Goal: Task Accomplishment & Management: Complete application form

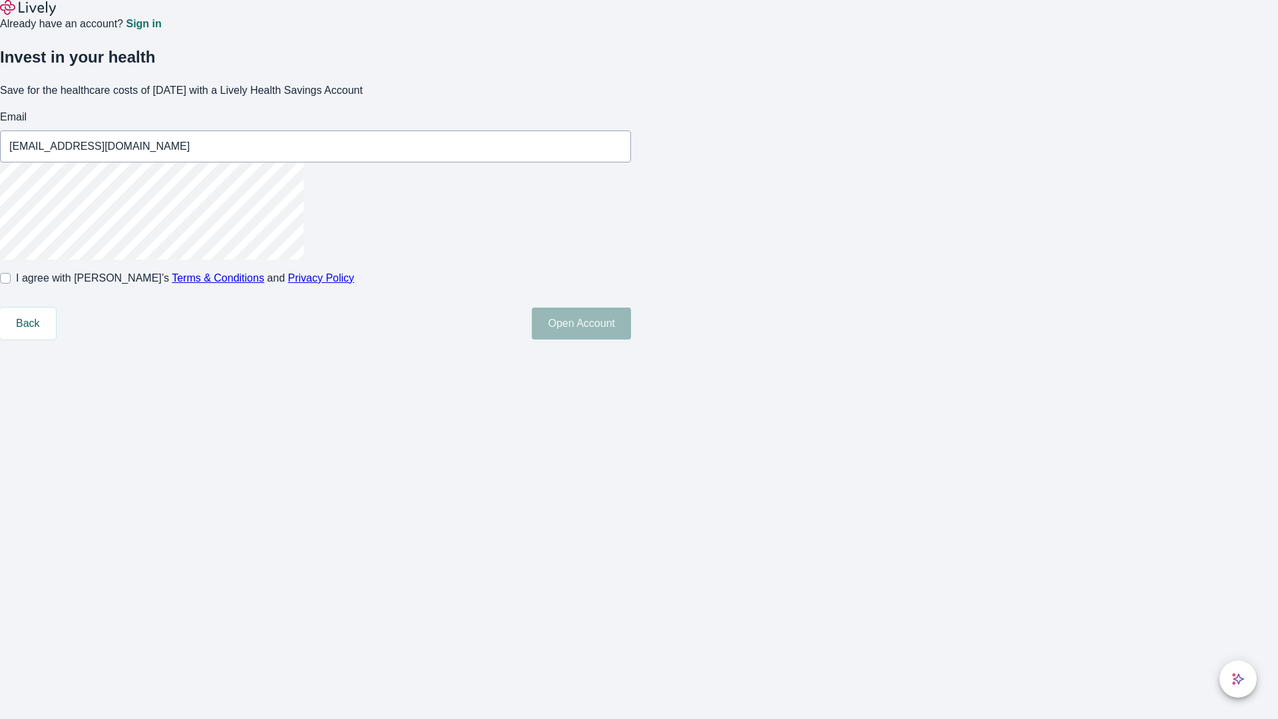
click at [11, 284] on input "I agree with Lively’s Terms & Conditions and Privacy Policy" at bounding box center [5, 278] width 11 height 11
checkbox input "true"
click at [631, 339] on button "Open Account" at bounding box center [581, 323] width 99 height 32
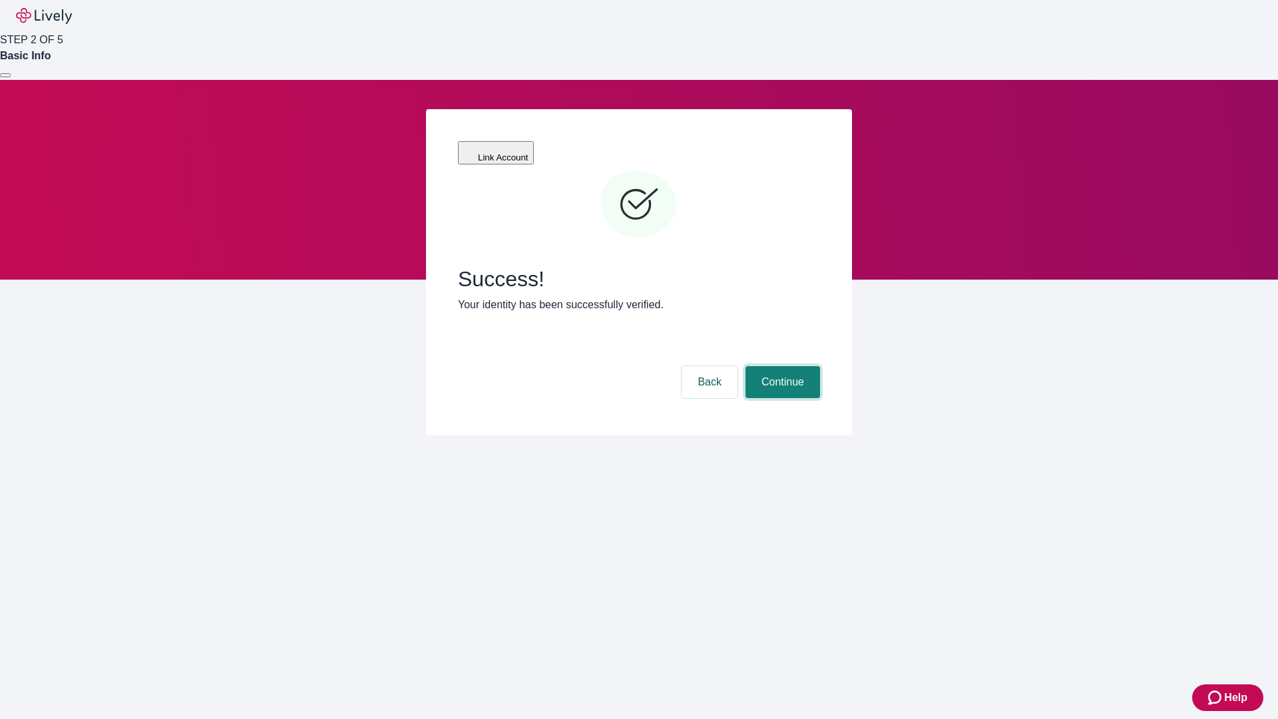
click at [781, 366] on button "Continue" at bounding box center [782, 382] width 75 height 32
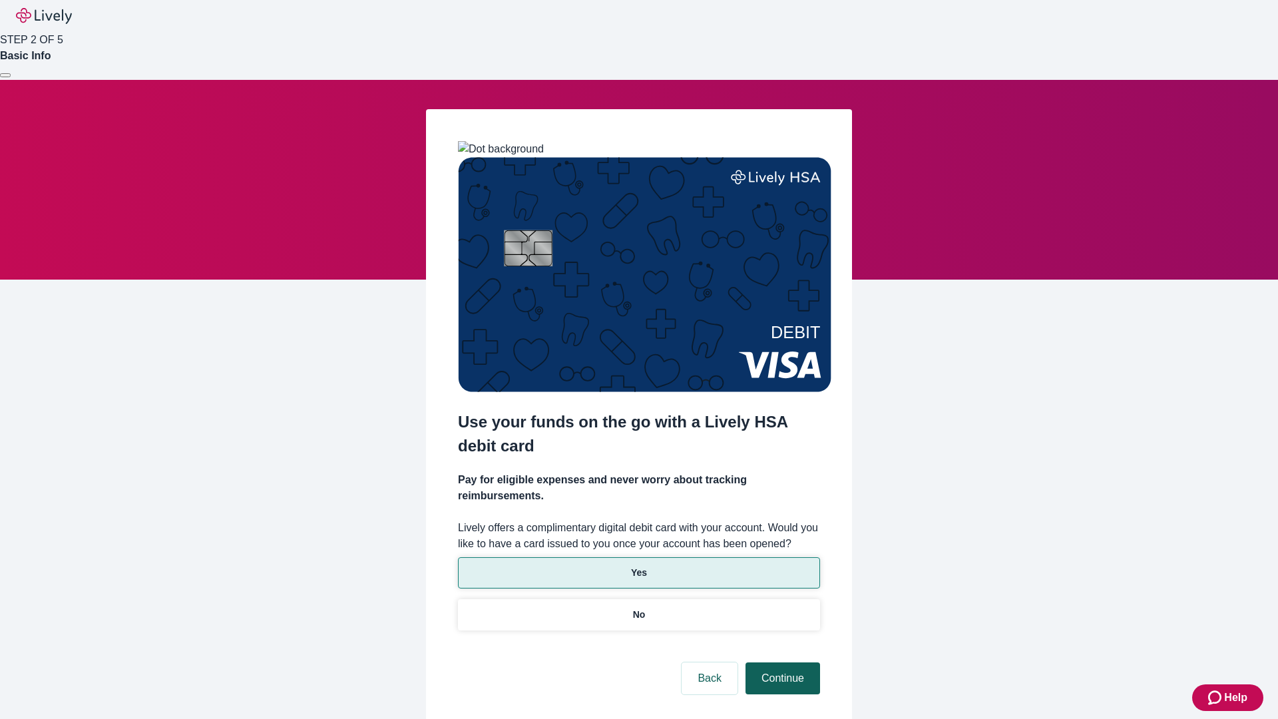
click at [638, 608] on p "No" at bounding box center [639, 615] width 13 height 14
click at [781, 662] on button "Continue" at bounding box center [782, 678] width 75 height 32
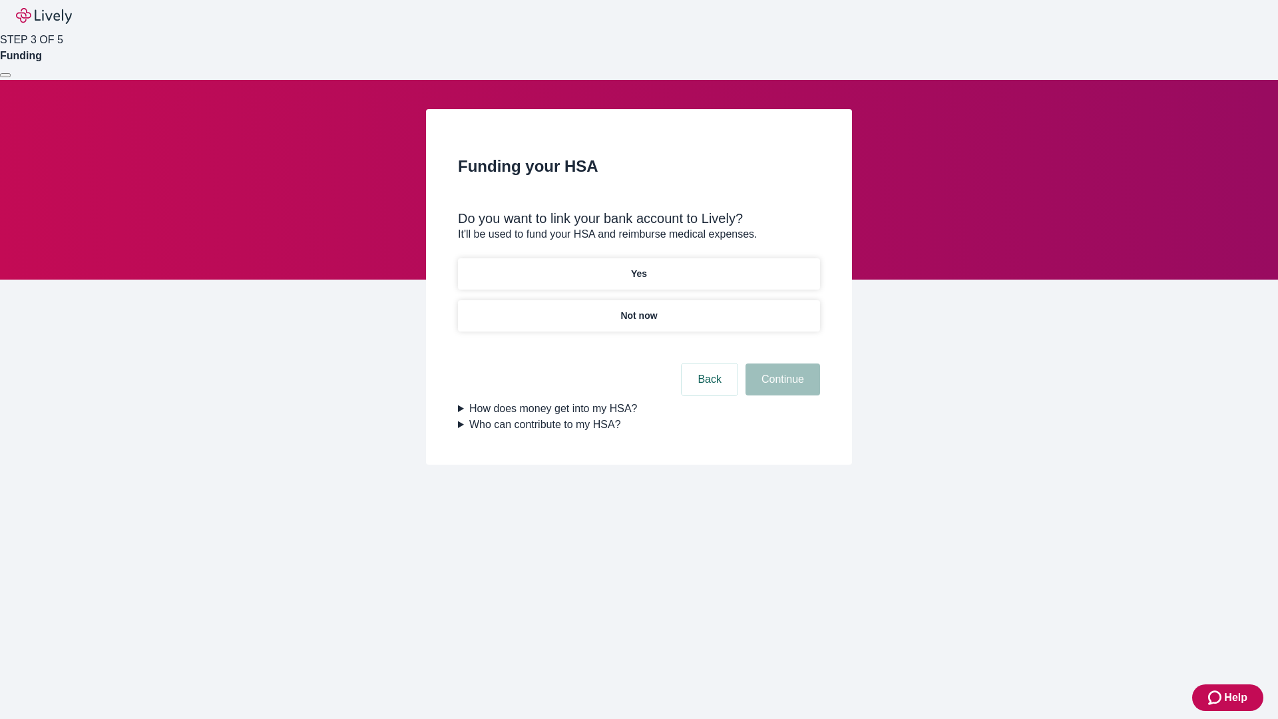
click at [638, 309] on p "Not now" at bounding box center [638, 316] width 37 height 14
click at [781, 387] on button "Continue" at bounding box center [782, 379] width 75 height 32
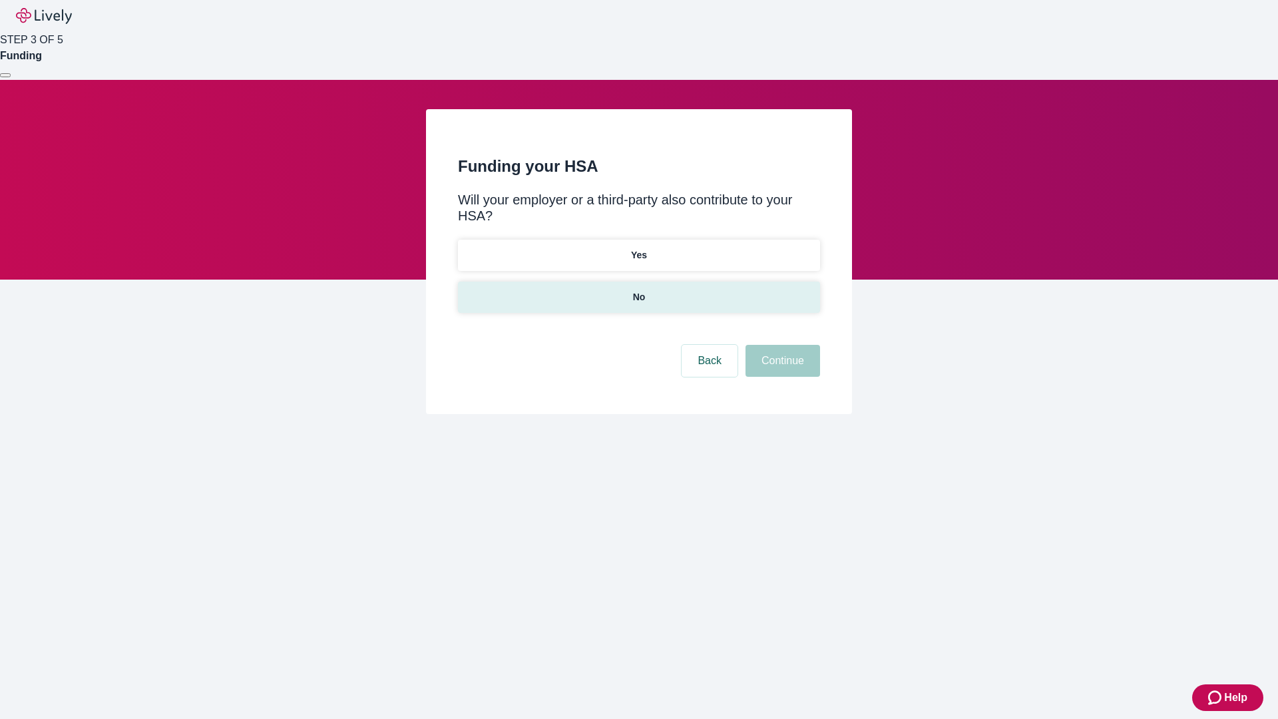
click at [638, 290] on p "No" at bounding box center [639, 297] width 13 height 14
click at [781, 345] on button "Continue" at bounding box center [782, 361] width 75 height 32
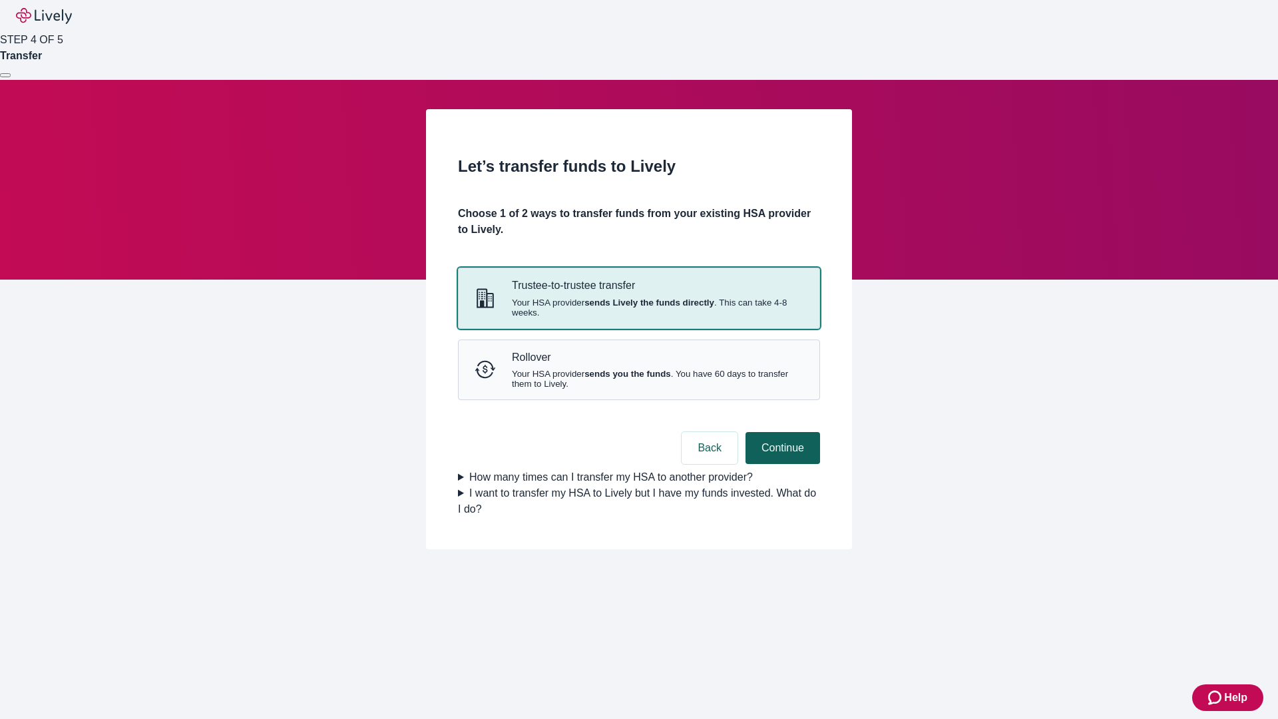
click at [638, 307] on strong "sends Lively the funds directly" at bounding box center [649, 303] width 130 height 10
click at [781, 464] on button "Continue" at bounding box center [782, 448] width 75 height 32
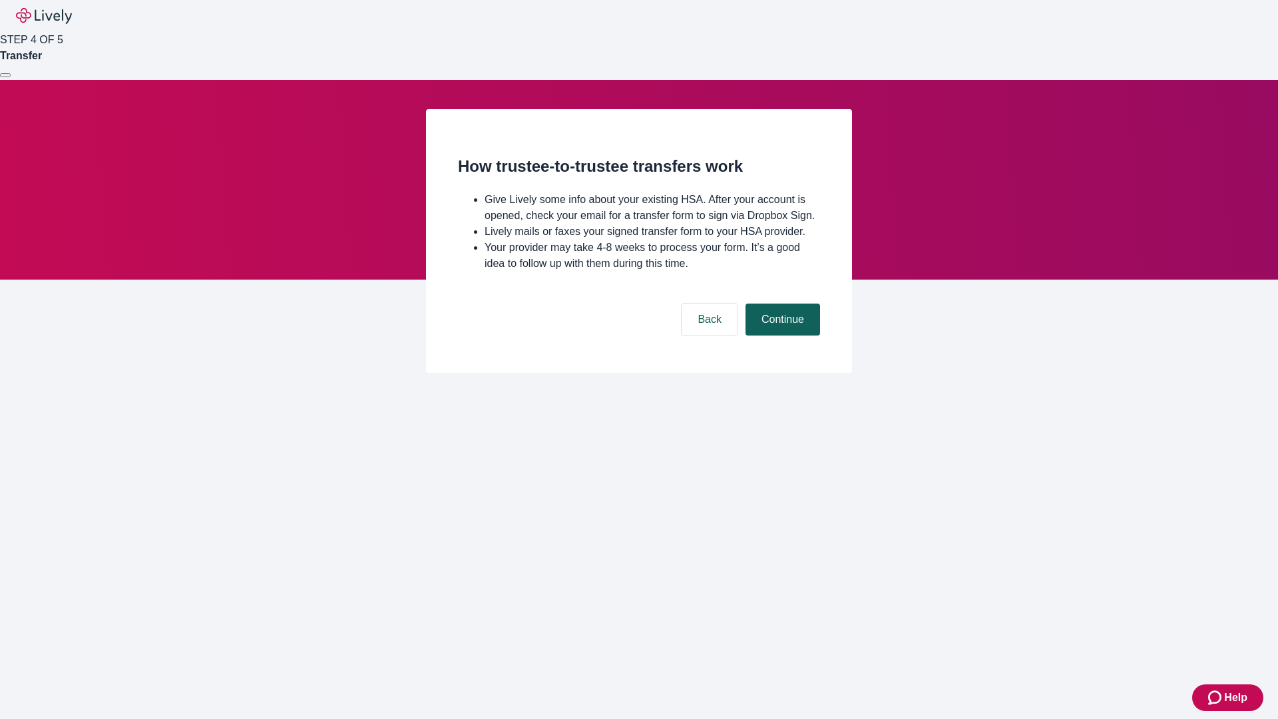
click at [781, 335] on button "Continue" at bounding box center [782, 319] width 75 height 32
